Goal: Book appointment/travel/reservation

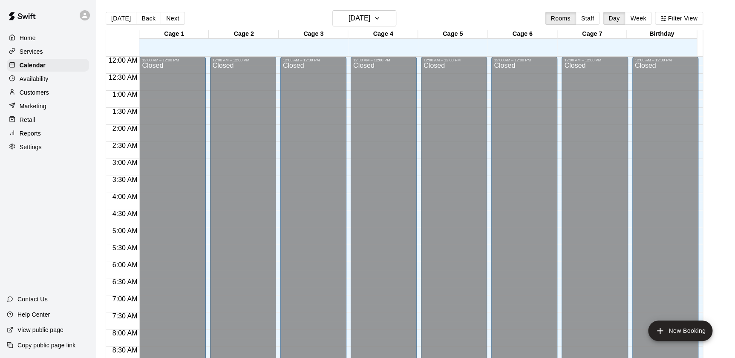
scroll to position [481, 0]
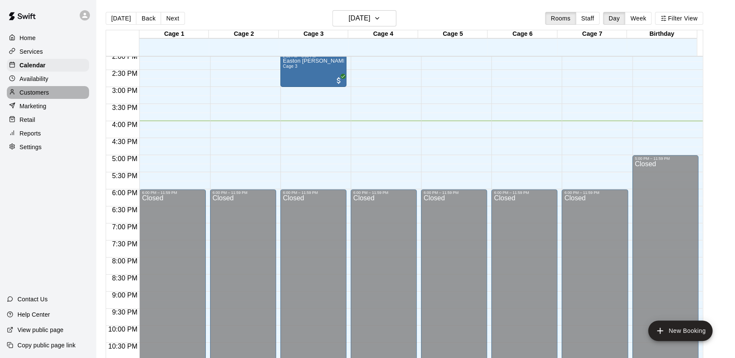
click at [57, 92] on div "Customers" at bounding box center [48, 92] width 82 height 13
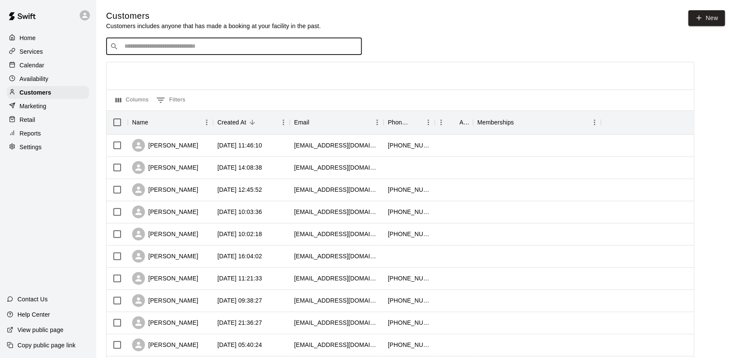
click at [203, 47] on input "Search customers by name or email" at bounding box center [240, 46] width 236 height 9
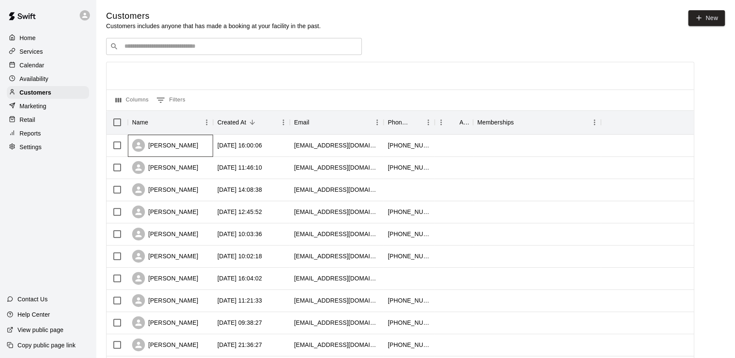
click at [186, 149] on div "[PERSON_NAME]" at bounding box center [165, 145] width 66 height 13
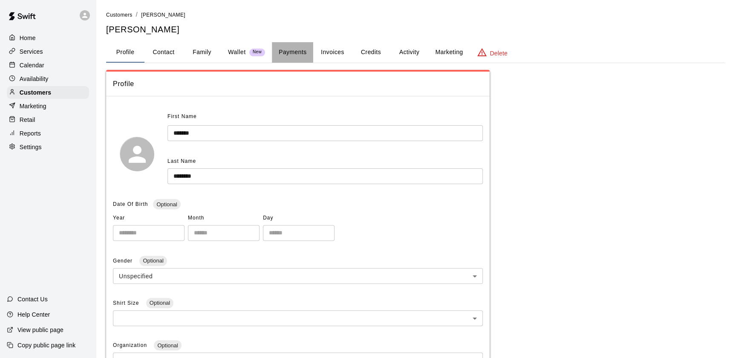
click at [292, 53] on button "Payments" at bounding box center [292, 52] width 41 height 20
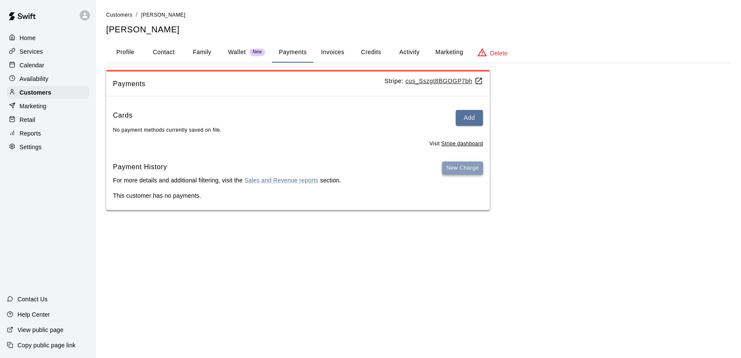
click at [465, 170] on button "New Charge" at bounding box center [462, 168] width 41 height 13
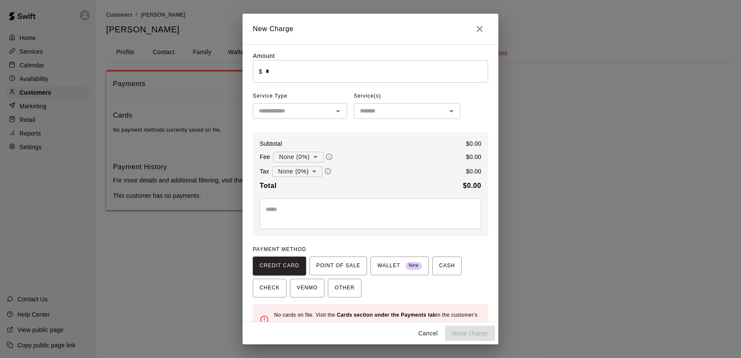
scroll to position [20, 0]
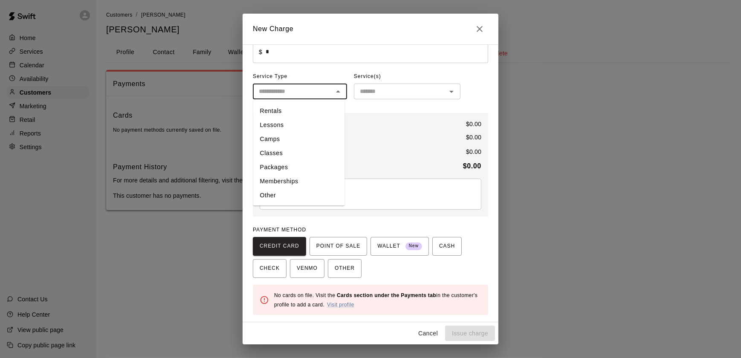
click at [289, 91] on input "text" at bounding box center [292, 91] width 75 height 11
click at [272, 111] on li "Rentals" at bounding box center [299, 111] width 92 height 14
type input "*******"
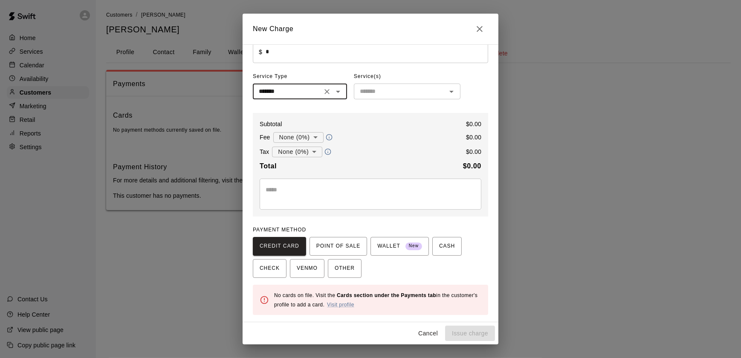
click at [379, 92] on input "text" at bounding box center [399, 91] width 87 height 11
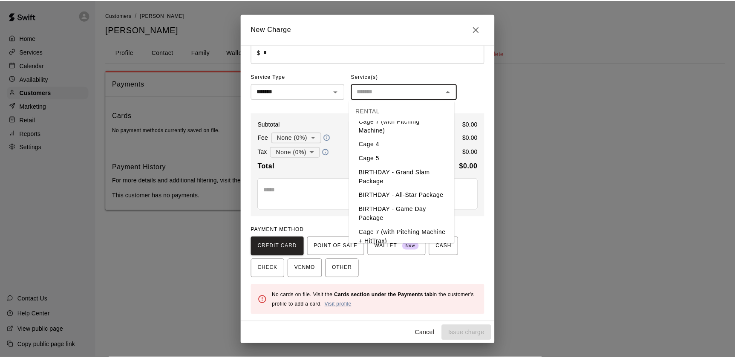
scroll to position [54, 0]
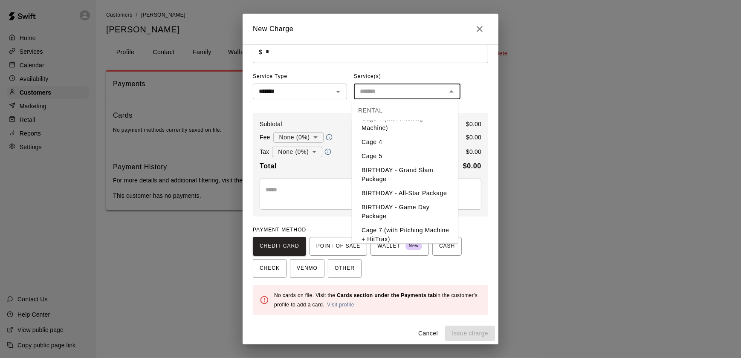
click at [389, 152] on li "Cage 5" at bounding box center [405, 156] width 107 height 14
type input "******"
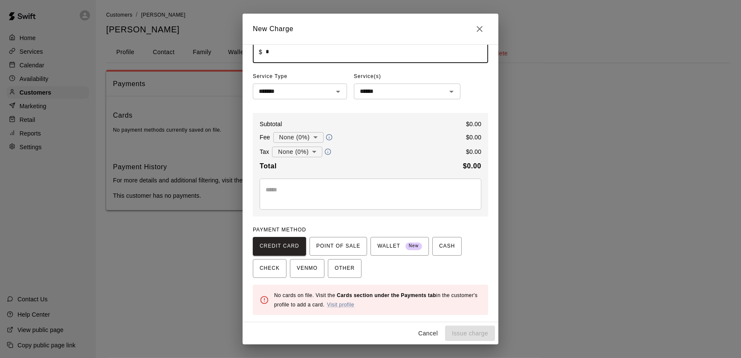
click at [298, 56] on input "*" at bounding box center [377, 51] width 223 height 23
click at [474, 26] on icon "Close" at bounding box center [479, 29] width 10 height 10
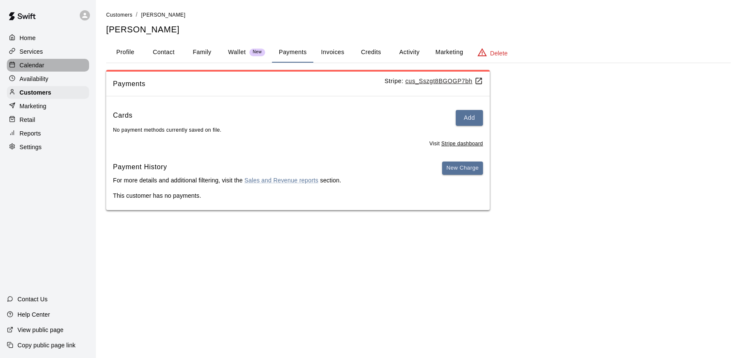
click at [81, 63] on div "Calendar" at bounding box center [48, 65] width 82 height 13
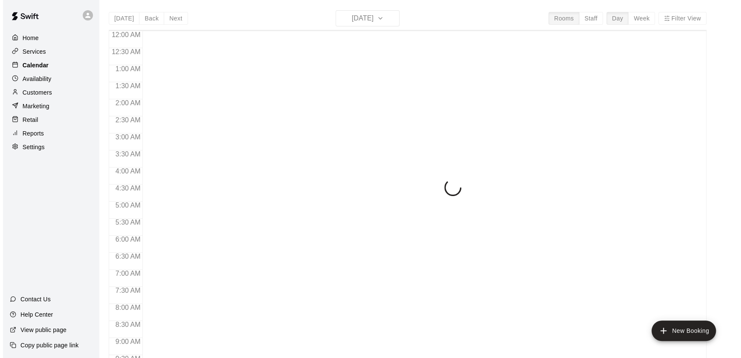
scroll to position [481, 0]
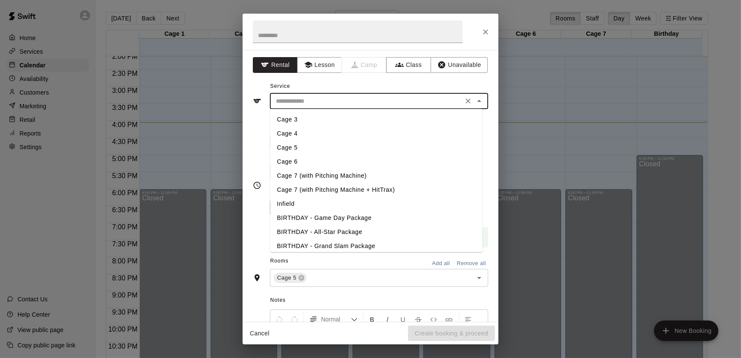
click at [306, 96] on input "text" at bounding box center [366, 101] width 188 height 11
click at [315, 147] on li "Cage 5" at bounding box center [376, 148] width 212 height 14
type input "******"
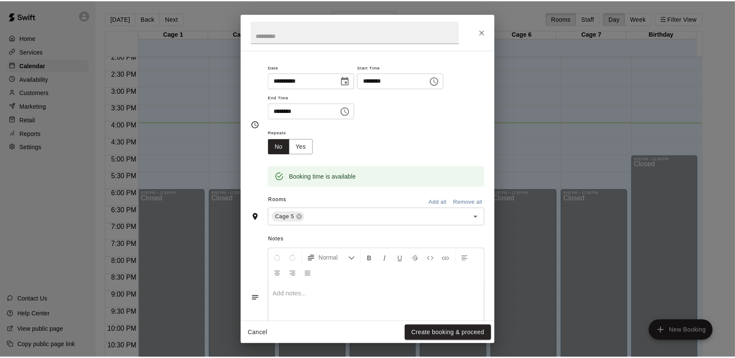
scroll to position [102, 0]
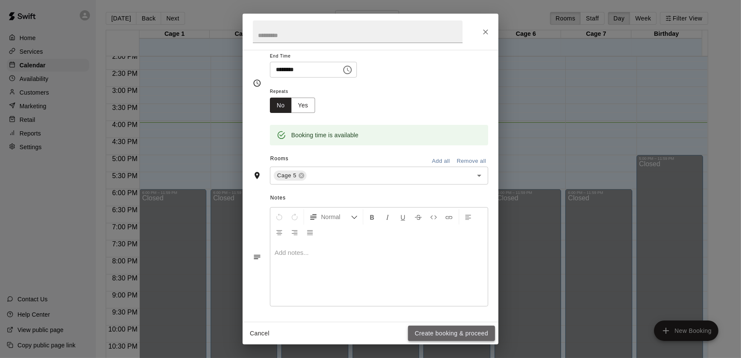
drag, startPoint x: 336, startPoint y: 243, endPoint x: 460, endPoint y: 335, distance: 155.1
click at [460, 335] on button "Create booking & proceed" at bounding box center [451, 334] width 87 height 16
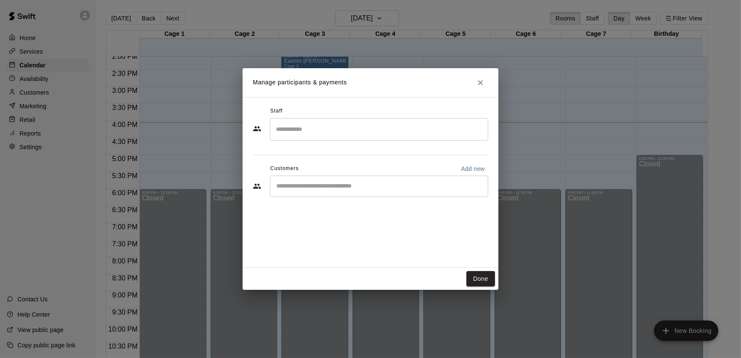
click at [316, 194] on div "​" at bounding box center [379, 186] width 218 height 21
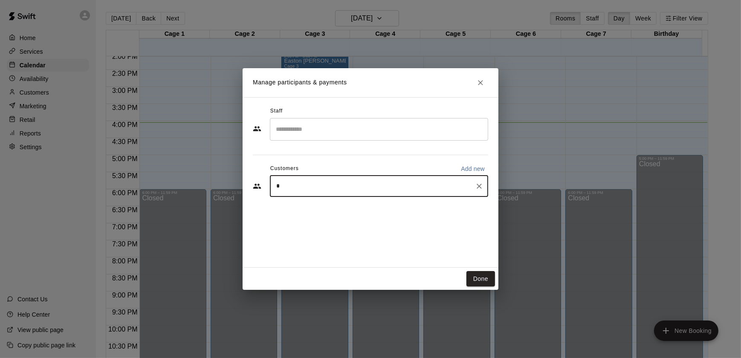
type input "**"
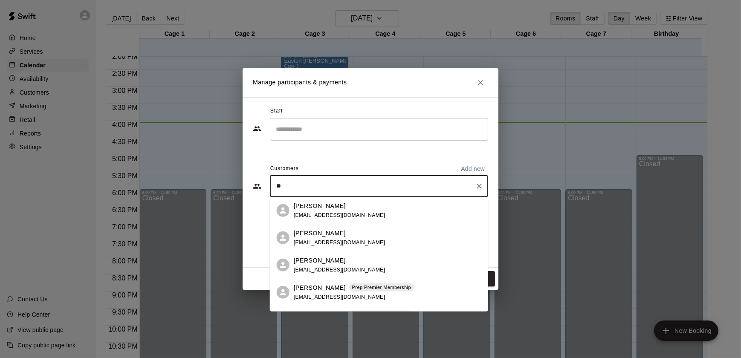
click at [324, 214] on span "joannarocha17@yahoo.com" at bounding box center [340, 215] width 92 height 6
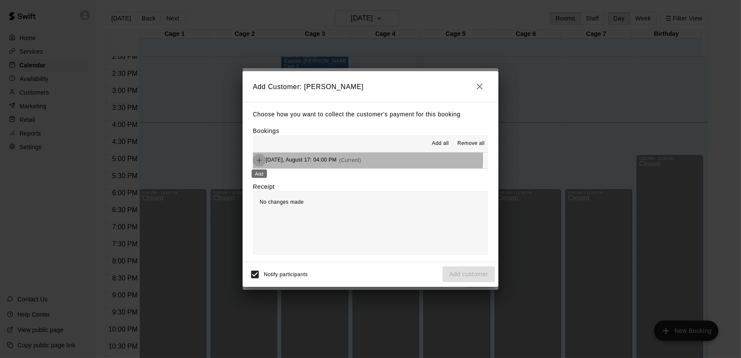
click at [258, 159] on icon "Add" at bounding box center [259, 160] width 9 height 9
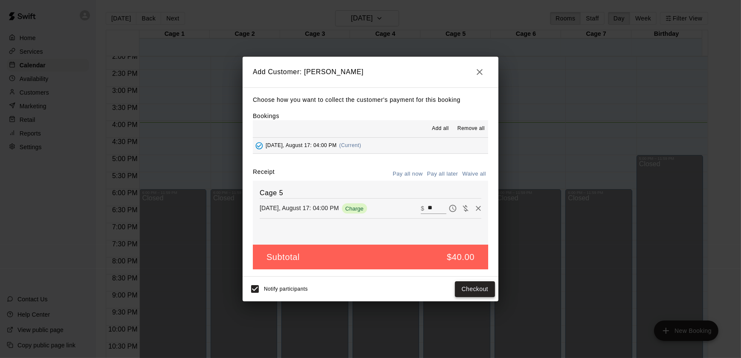
click at [483, 288] on button "Checkout" at bounding box center [475, 289] width 40 height 16
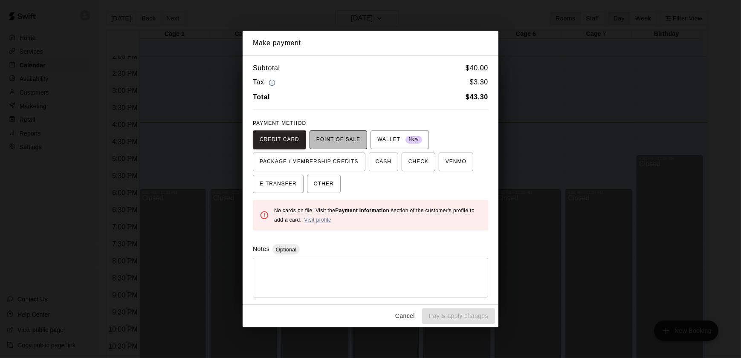
click at [345, 144] on span "POINT OF SALE" at bounding box center [338, 140] width 44 height 14
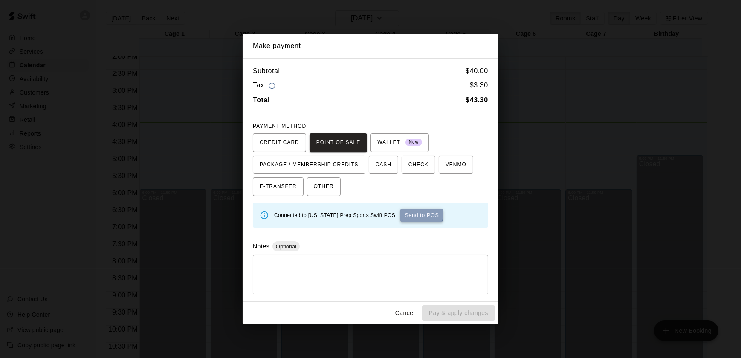
click at [400, 212] on button "Send to POS" at bounding box center [421, 215] width 43 height 13
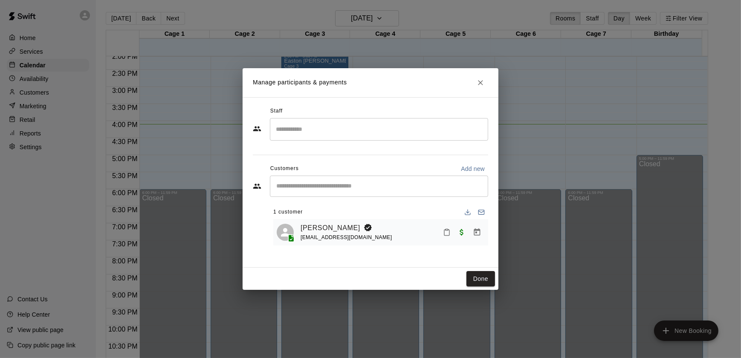
click at [393, 212] on div "1 customer" at bounding box center [380, 212] width 215 height 14
click at [480, 271] on button "Done" at bounding box center [480, 279] width 29 height 16
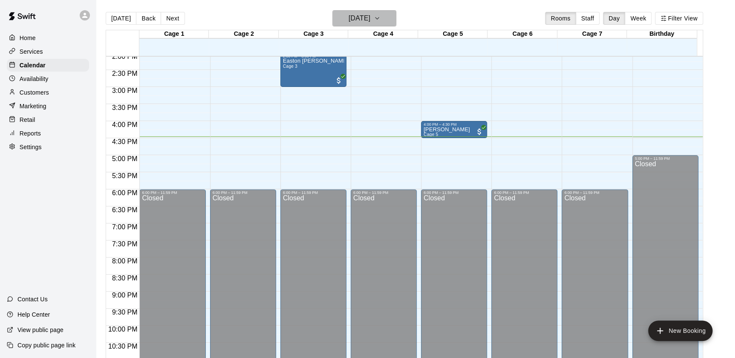
click at [364, 16] on h6 "[DATE]" at bounding box center [360, 18] width 22 height 12
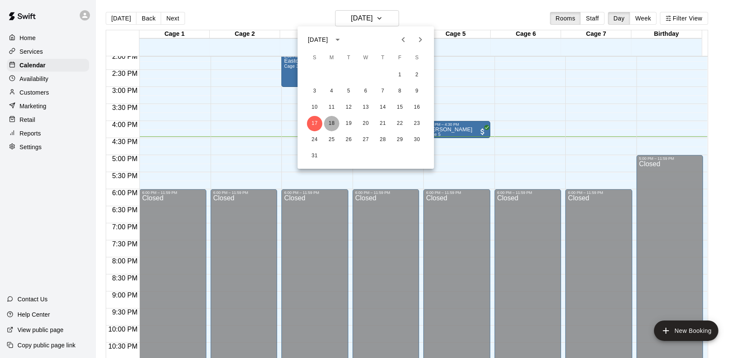
click at [331, 123] on button "18" at bounding box center [331, 123] width 15 height 15
